Goal: Information Seeking & Learning: Learn about a topic

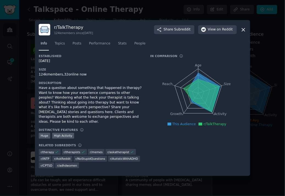
click at [245, 30] on icon at bounding box center [243, 30] width 6 height 6
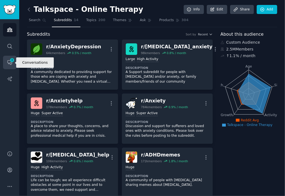
click at [14, 64] on link "Conversations 3" at bounding box center [9, 62] width 13 height 13
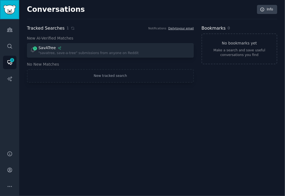
click at [11, 11] on img "Sidebar" at bounding box center [9, 10] width 13 height 10
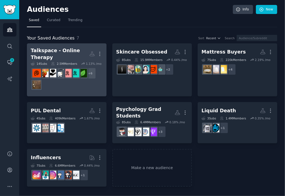
click at [66, 53] on div "Talkspace - Online Therapy" at bounding box center [60, 53] width 58 height 13
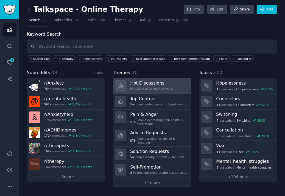
click at [135, 90] on div "Popular discussions this week" at bounding box center [151, 89] width 43 height 4
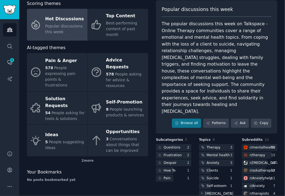
scroll to position [35, 0]
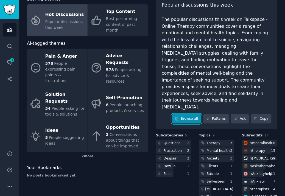
click at [189, 114] on link "Browse all" at bounding box center [186, 118] width 29 height 9
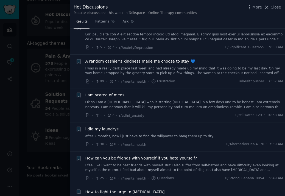
scroll to position [628, 0]
click at [49, 189] on div at bounding box center [142, 98] width 285 height 196
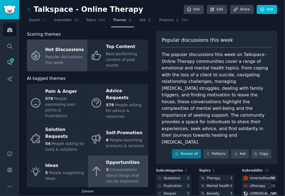
click at [112, 167] on div "3 Conversations about things that can be improved" at bounding box center [125, 175] width 39 height 17
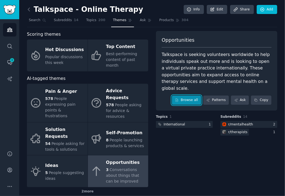
click at [189, 95] on link "Browse all" at bounding box center [186, 99] width 29 height 9
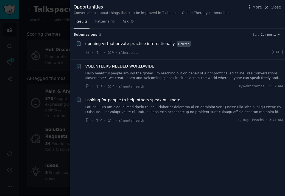
click at [200, 82] on div "VOLUNTEERS NEEDED WORLDWIDE! Hello beautiful people around the globe! I’m reach…" at bounding box center [184, 76] width 198 height 26
click at [160, 100] on span "Looking for people to help others speak out more" at bounding box center [132, 100] width 95 height 6
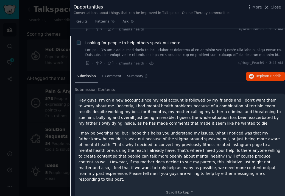
scroll to position [59, 0]
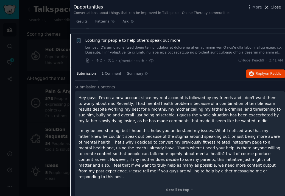
click at [274, 9] on span "Close" at bounding box center [275, 7] width 10 height 6
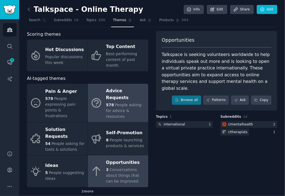
click at [107, 88] on div "Advice Requests" at bounding box center [125, 94] width 39 height 15
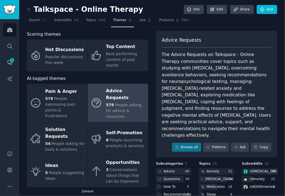
scroll to position [29, 0]
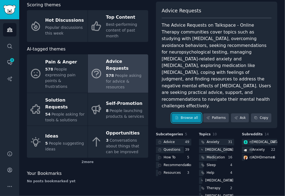
click at [190, 113] on link "Browse all" at bounding box center [186, 117] width 29 height 9
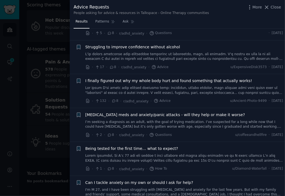
scroll to position [1082, 0]
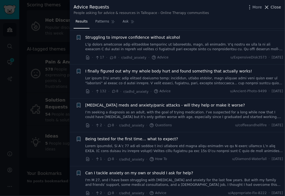
click at [272, 6] on span "Close" at bounding box center [275, 7] width 10 height 6
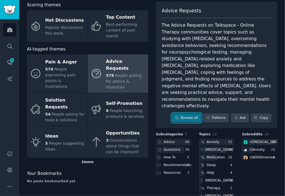
scroll to position [36, 0]
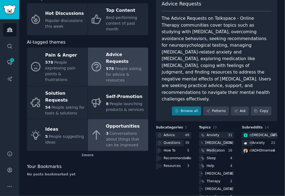
click at [119, 131] on span "Conversations about things that can be improved" at bounding box center [122, 139] width 33 height 16
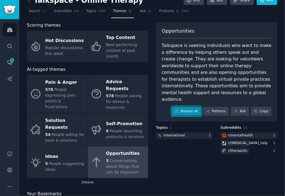
click at [193, 107] on link "Browse all" at bounding box center [186, 111] width 29 height 9
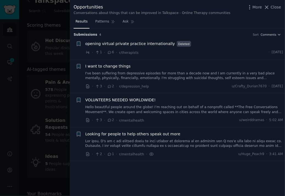
click at [118, 65] on span "I want to change things" at bounding box center [107, 66] width 45 height 6
click at [135, 101] on span "VOLUNTEERS NEEDED WORLDWIDE!" at bounding box center [120, 100] width 70 height 6
click at [49, 44] on div at bounding box center [142, 98] width 285 height 196
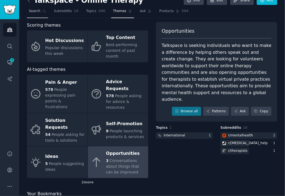
click at [37, 13] on span "Search" at bounding box center [35, 11] width 12 height 5
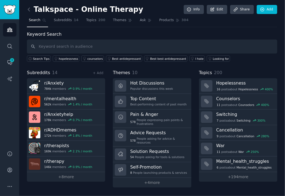
click at [130, 44] on input "text" at bounding box center [152, 46] width 250 height 14
type input "r"
type input "talkspace"
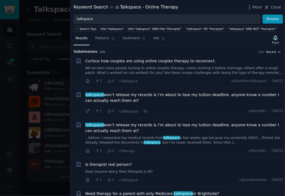
click at [272, 51] on span "Recent" at bounding box center [271, 52] width 10 height 4
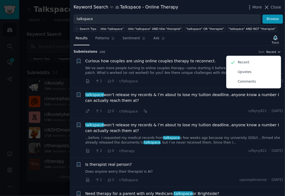
click at [272, 51] on span "Recent" at bounding box center [271, 52] width 10 height 4
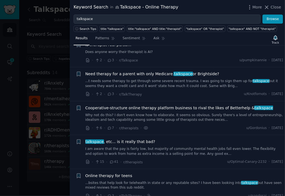
scroll to position [120, 0]
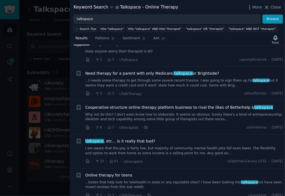
click at [173, 71] on span "talkspace" at bounding box center [182, 73] width 19 height 4
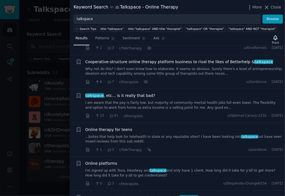
scroll to position [180, 0]
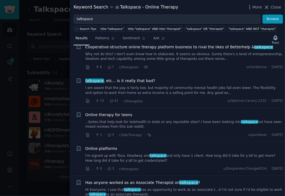
click at [129, 81] on span "talkspace , etc... is it really that bad?" at bounding box center [120, 81] width 70 height 6
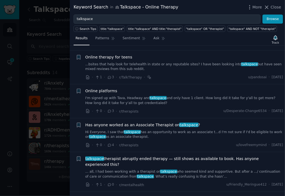
scroll to position [239, 0]
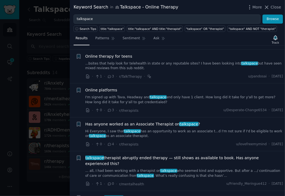
click at [109, 55] on span "Online therapy for teens" at bounding box center [108, 56] width 47 height 6
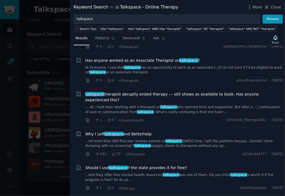
scroll to position [303, 0]
click at [204, 93] on span "talkspace therapist abruptly ended therapy — still shows as available to book. …" at bounding box center [184, 97] width 198 height 12
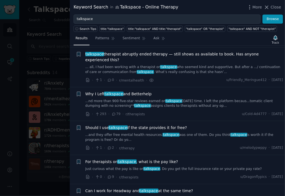
scroll to position [344, 0]
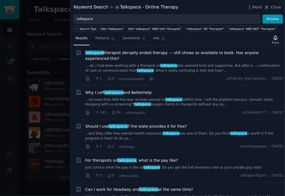
click at [136, 90] on span "Why I Left talkspace and Betterhelp" at bounding box center [118, 93] width 66 height 6
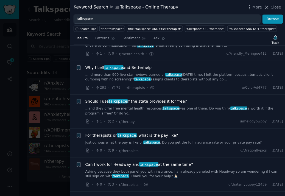
scroll to position [377, 0]
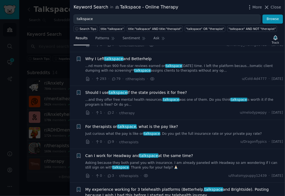
click at [135, 90] on span "Should I use talkspace if the state provides it for free?" at bounding box center [135, 93] width 101 height 6
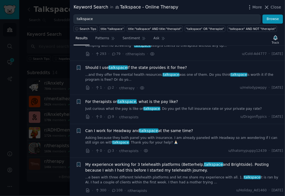
scroll to position [411, 0]
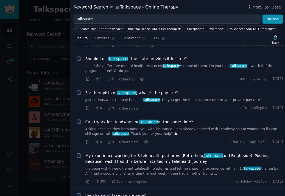
click at [53, 27] on div at bounding box center [142, 98] width 285 height 196
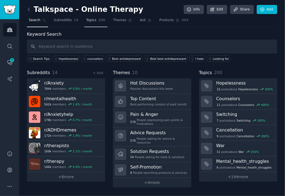
click at [89, 21] on span "Topics" at bounding box center [91, 20] width 10 height 5
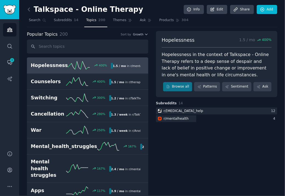
drag, startPoint x: 0, startPoint y: 44, endPoint x: 211, endPoint y: 164, distance: 242.2
click at [58, 20] on span "Subreddits" at bounding box center [63, 20] width 18 height 5
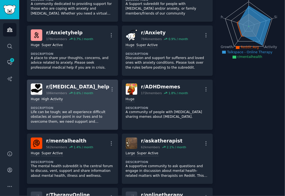
scroll to position [68, 0]
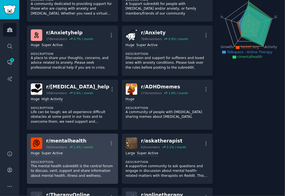
click at [88, 158] on div "Huge Super Active Description The mental health subreddit is the central forum …" at bounding box center [72, 164] width 83 height 31
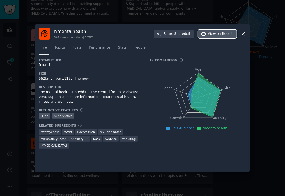
click at [214, 30] on button "View on Reddit" at bounding box center [217, 34] width 38 height 9
click at [264, 92] on div at bounding box center [142, 98] width 285 height 196
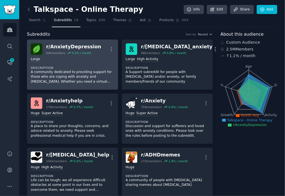
click at [81, 46] on div "r/ AnxietyDepression" at bounding box center [73, 46] width 55 height 7
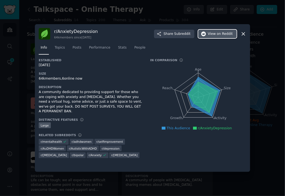
click at [212, 38] on button "View on Reddit" at bounding box center [217, 34] width 38 height 9
click at [263, 131] on div at bounding box center [142, 98] width 285 height 196
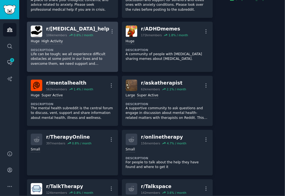
scroll to position [129, 0]
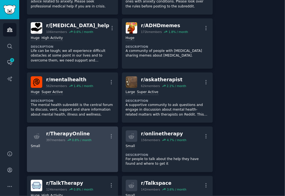
click at [70, 134] on div "r/ TherapyOnline" at bounding box center [68, 133] width 45 height 7
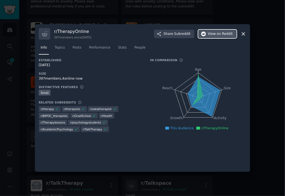
click at [233, 36] on button "View on Reddit" at bounding box center [217, 34] width 38 height 9
click at [274, 105] on div at bounding box center [142, 98] width 285 height 196
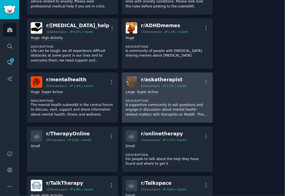
click at [157, 78] on div "r/ askatherapist" at bounding box center [163, 79] width 45 height 7
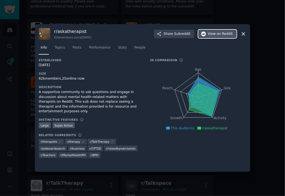
click at [217, 35] on span "View on Reddit" at bounding box center [220, 34] width 25 height 5
click at [265, 107] on div at bounding box center [142, 98] width 285 height 196
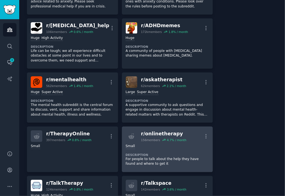
click at [152, 134] on div "r/ onlinetherapy" at bounding box center [163, 133] width 45 height 7
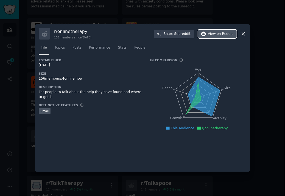
click at [223, 38] on button "View on Reddit" at bounding box center [217, 34] width 38 height 9
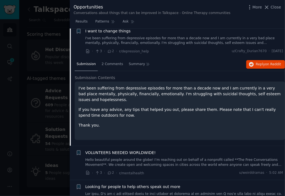
scroll to position [37, 0]
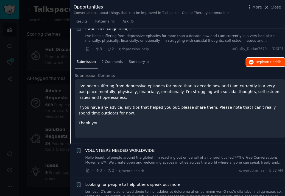
click at [260, 61] on span "Reply on Reddit" at bounding box center [267, 62] width 25 height 5
